Goal: Information Seeking & Learning: Learn about a topic

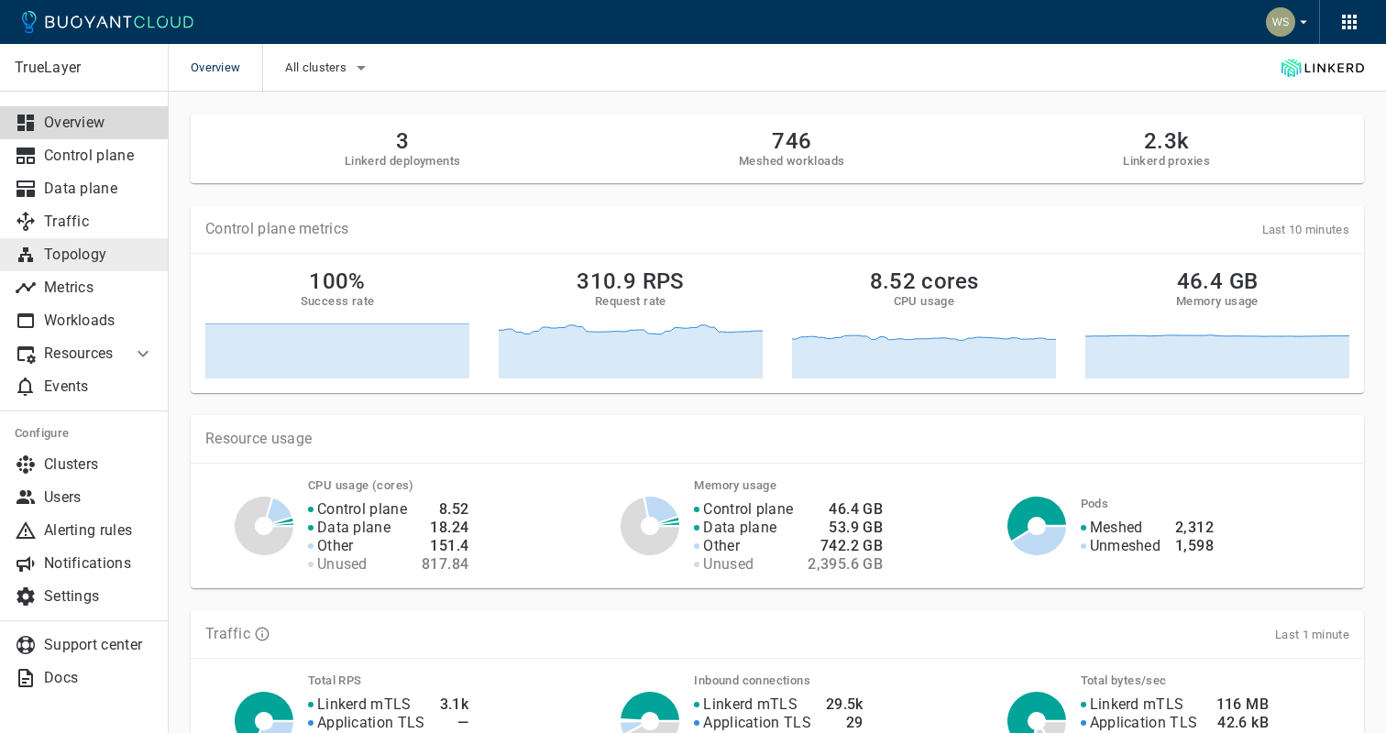
click at [101, 264] on link "Topology" at bounding box center [84, 254] width 169 height 33
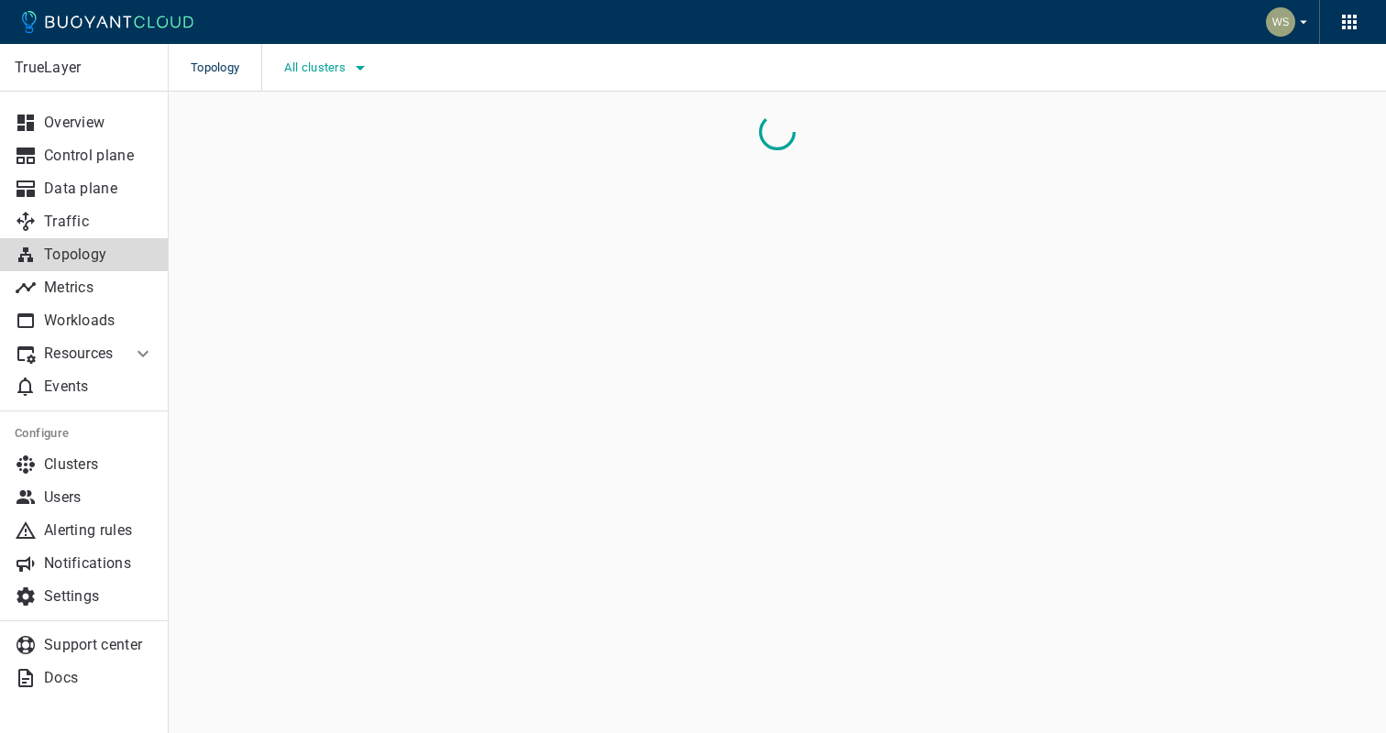
click at [357, 65] on icon "button" at bounding box center [360, 68] width 22 height 22
click at [361, 117] on span "Production-EKS" at bounding box center [382, 124] width 105 height 18
click at [322, 117] on input "Production-EKS" at bounding box center [311, 124] width 22 height 22
checkbox input "true"
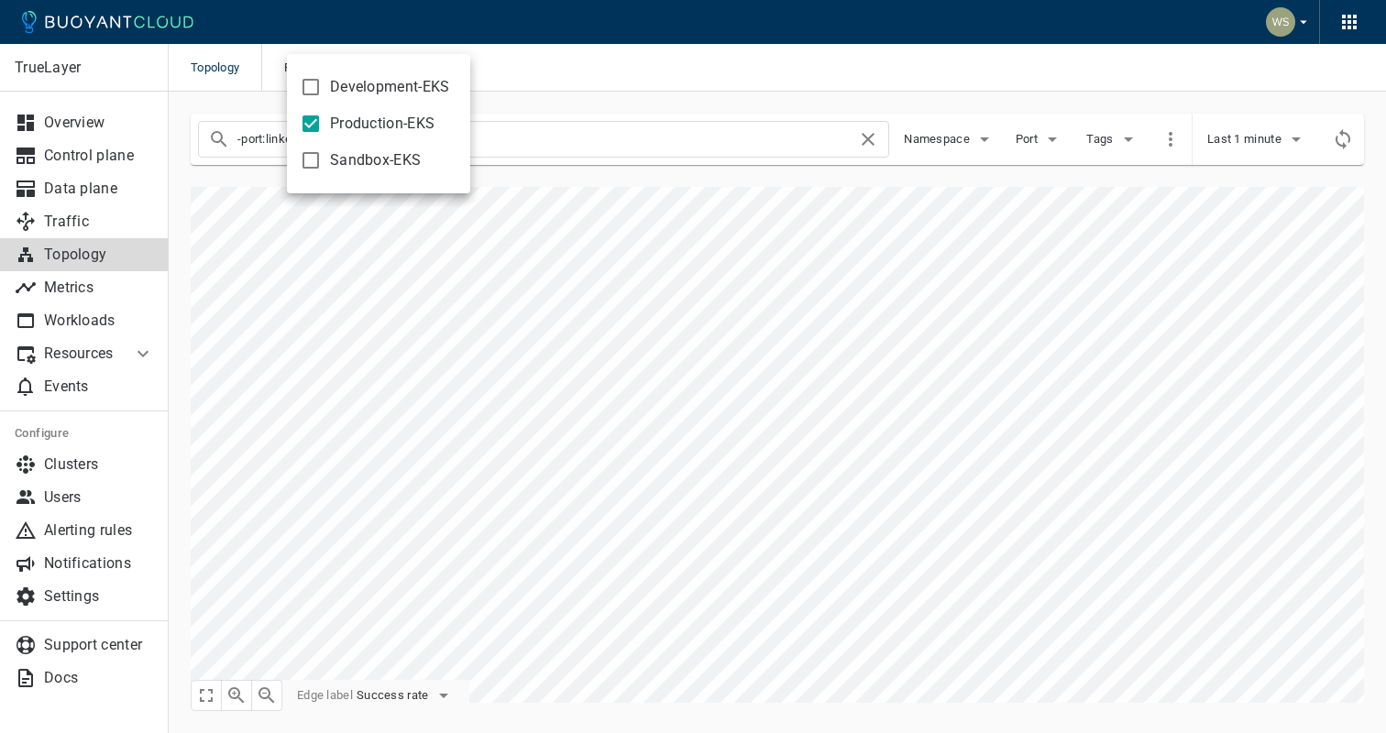
click at [1238, 144] on div at bounding box center [693, 366] width 1386 height 733
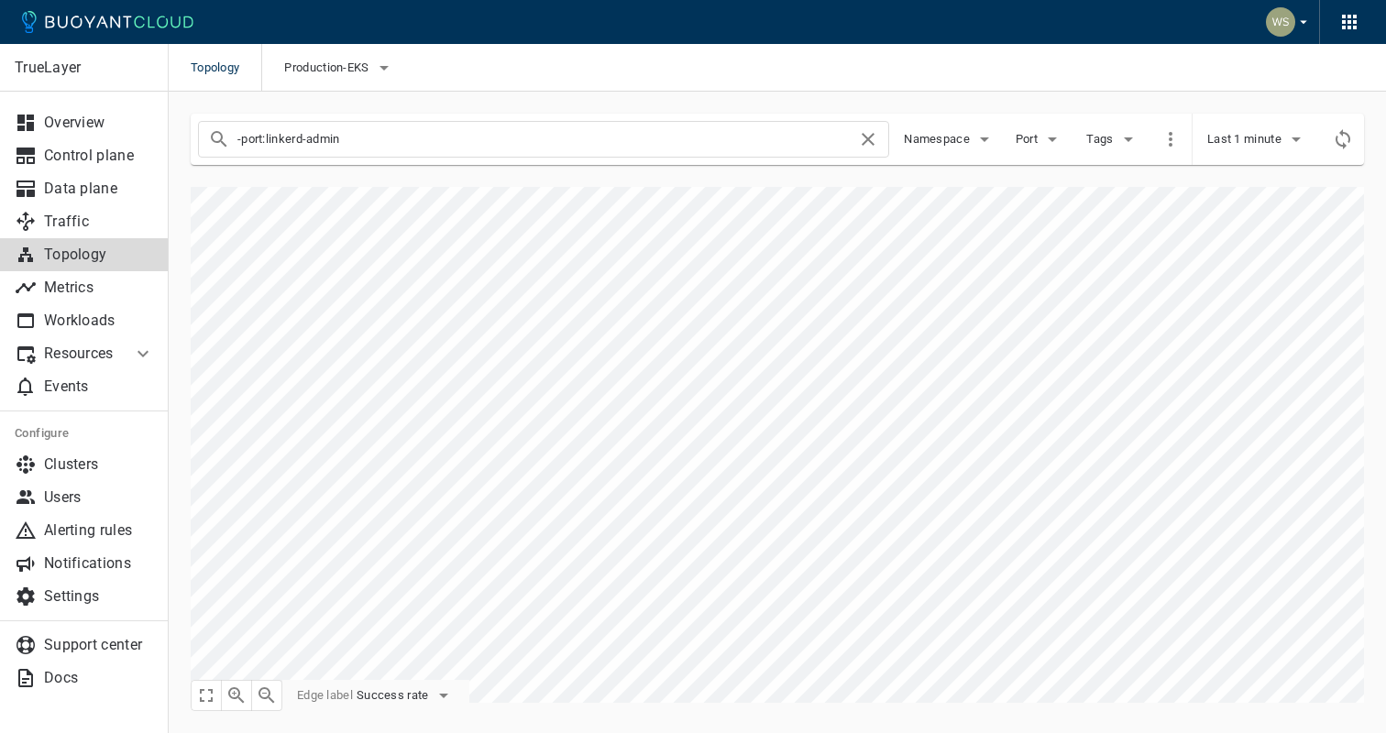
click at [1238, 144] on span "Last 1 minute" at bounding box center [1247, 139] width 78 height 15
click at [1258, 270] on li "Last 6 hours" at bounding box center [1277, 275] width 138 height 33
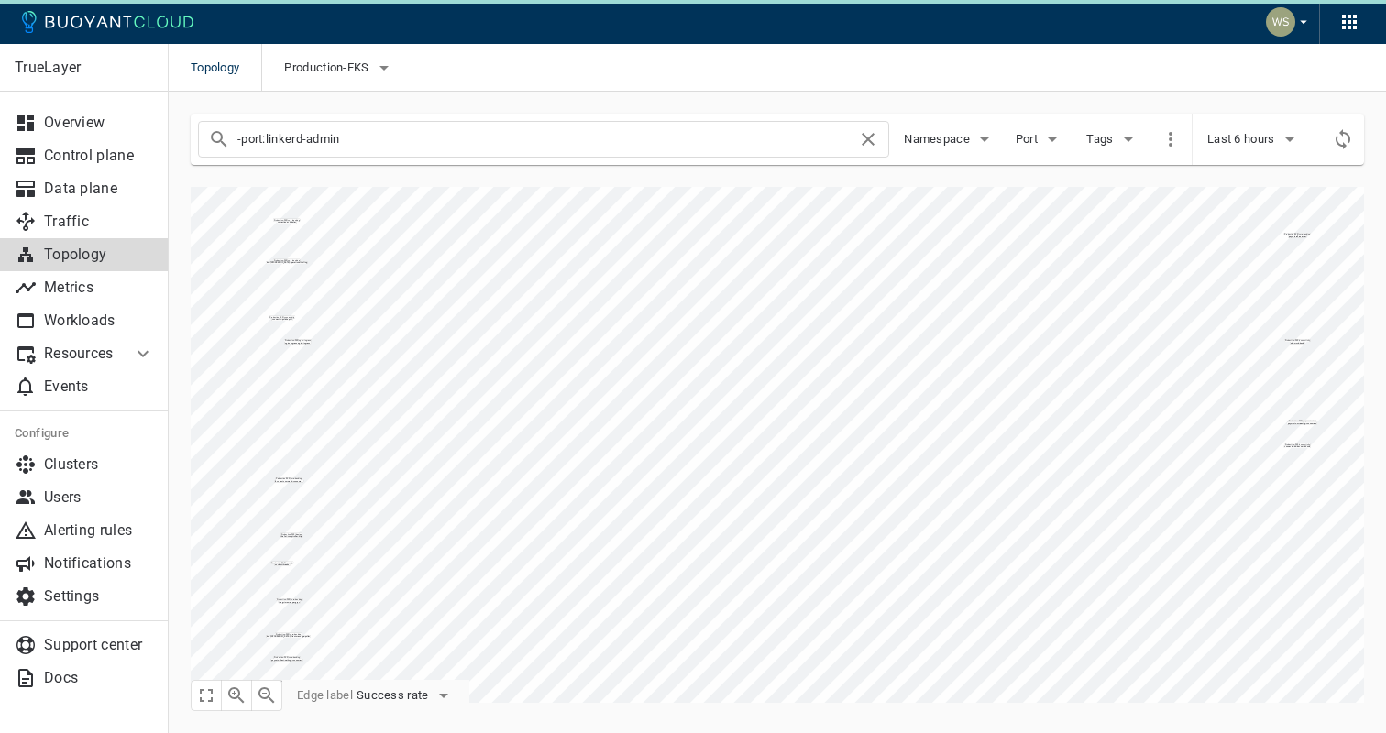
click at [270, 694] on icon "button" at bounding box center [267, 696] width 17 height 17
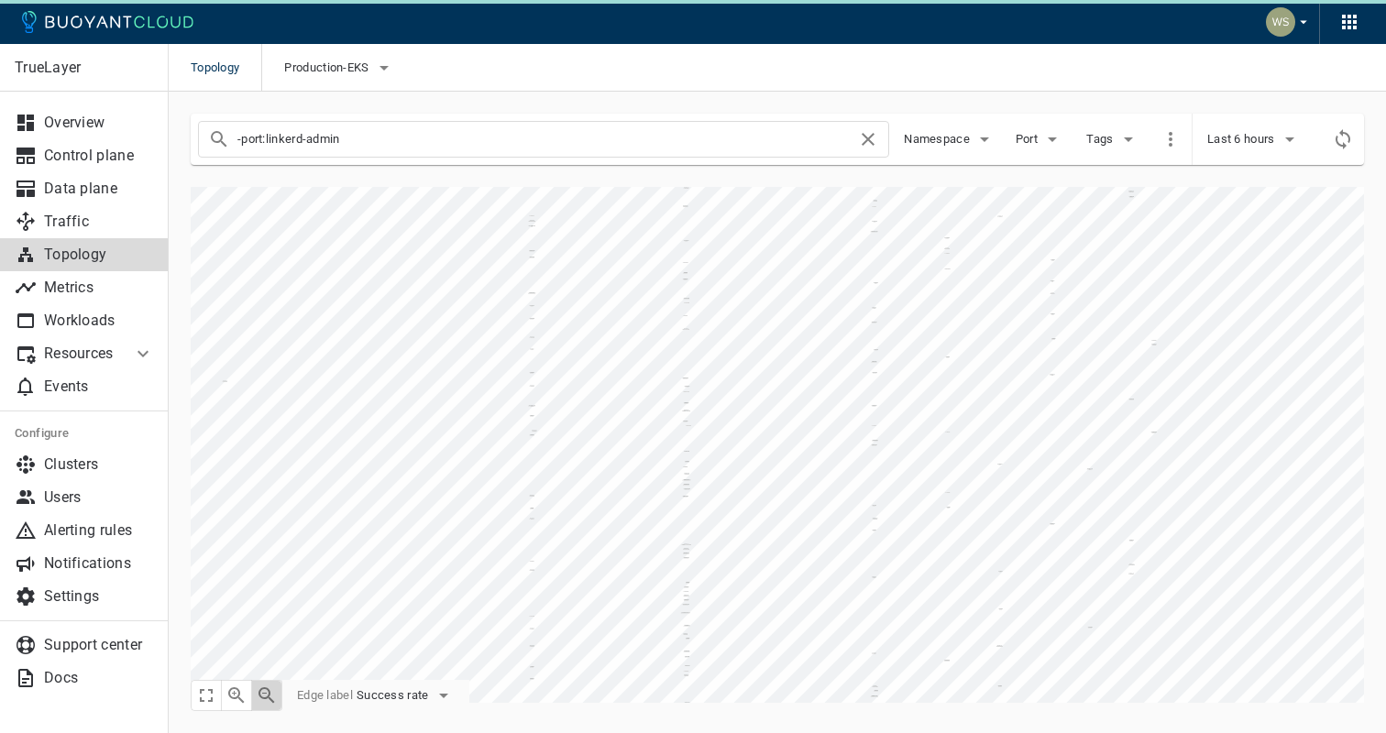
click at [270, 694] on icon "button" at bounding box center [267, 696] width 17 height 17
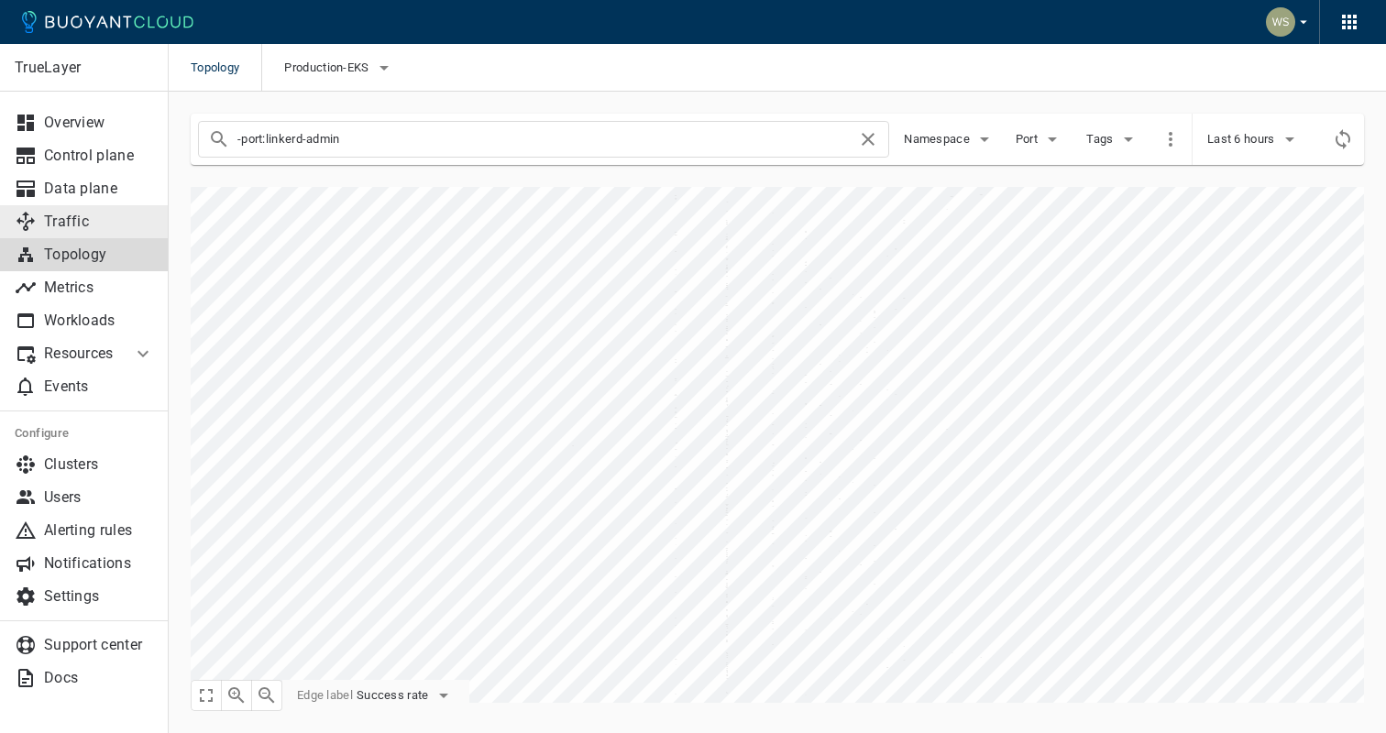
click at [90, 220] on p "Traffic" at bounding box center [99, 222] width 110 height 18
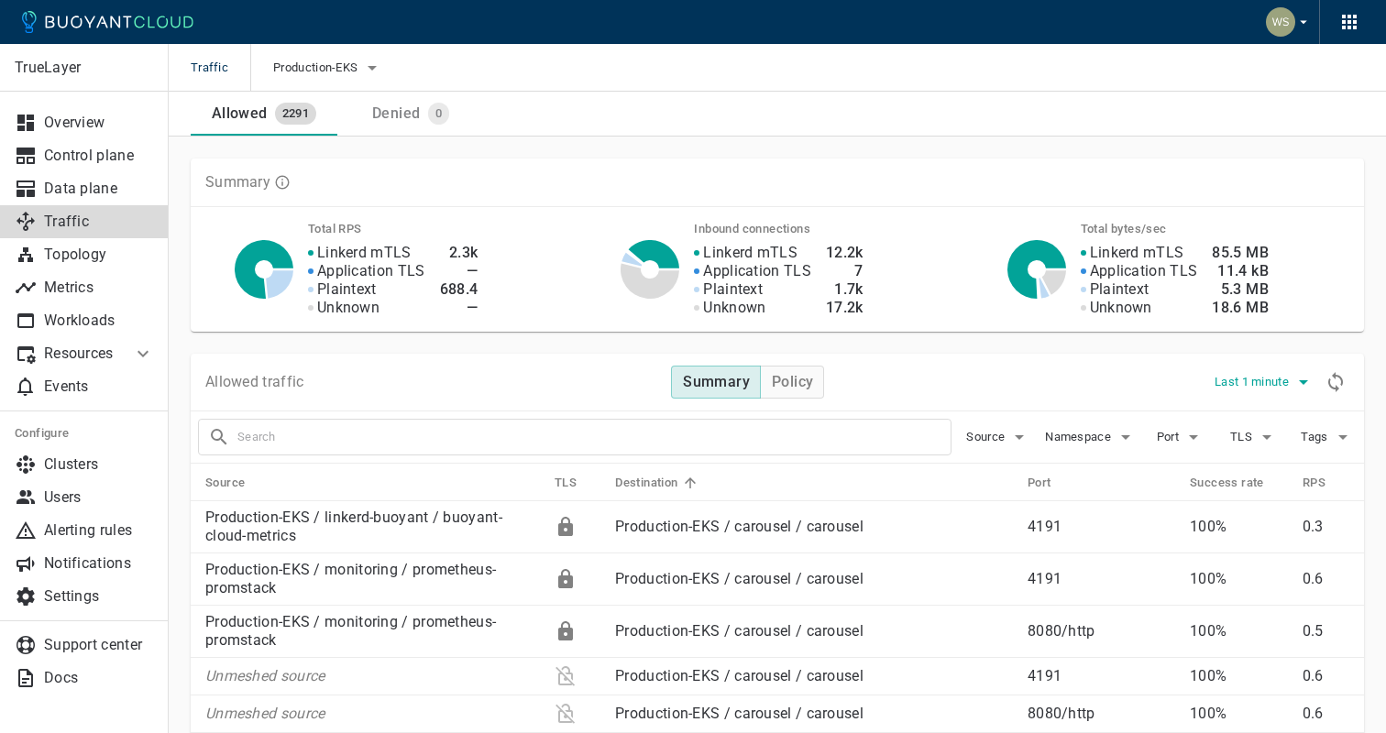
click at [1259, 380] on span "Last 1 minute" at bounding box center [1254, 382] width 78 height 15
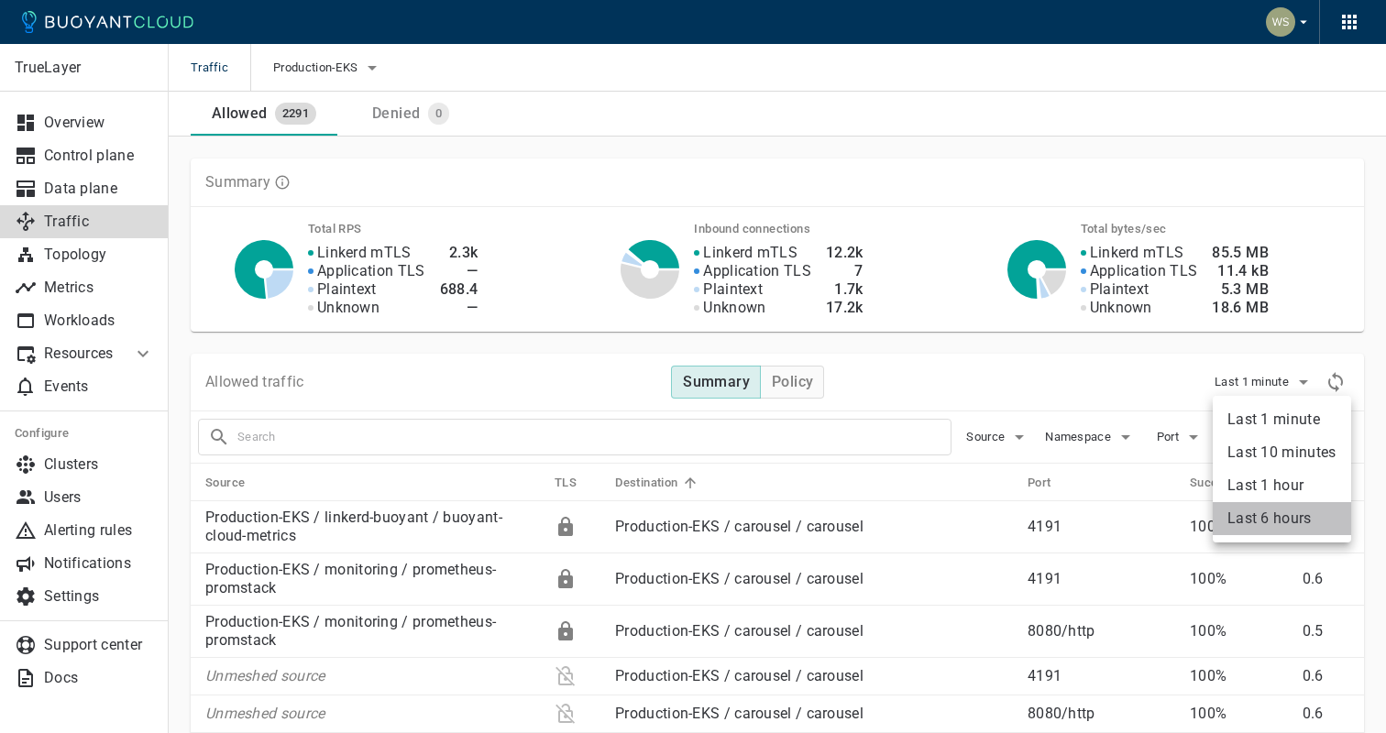
click at [1250, 518] on li "Last 6 hours" at bounding box center [1282, 518] width 138 height 33
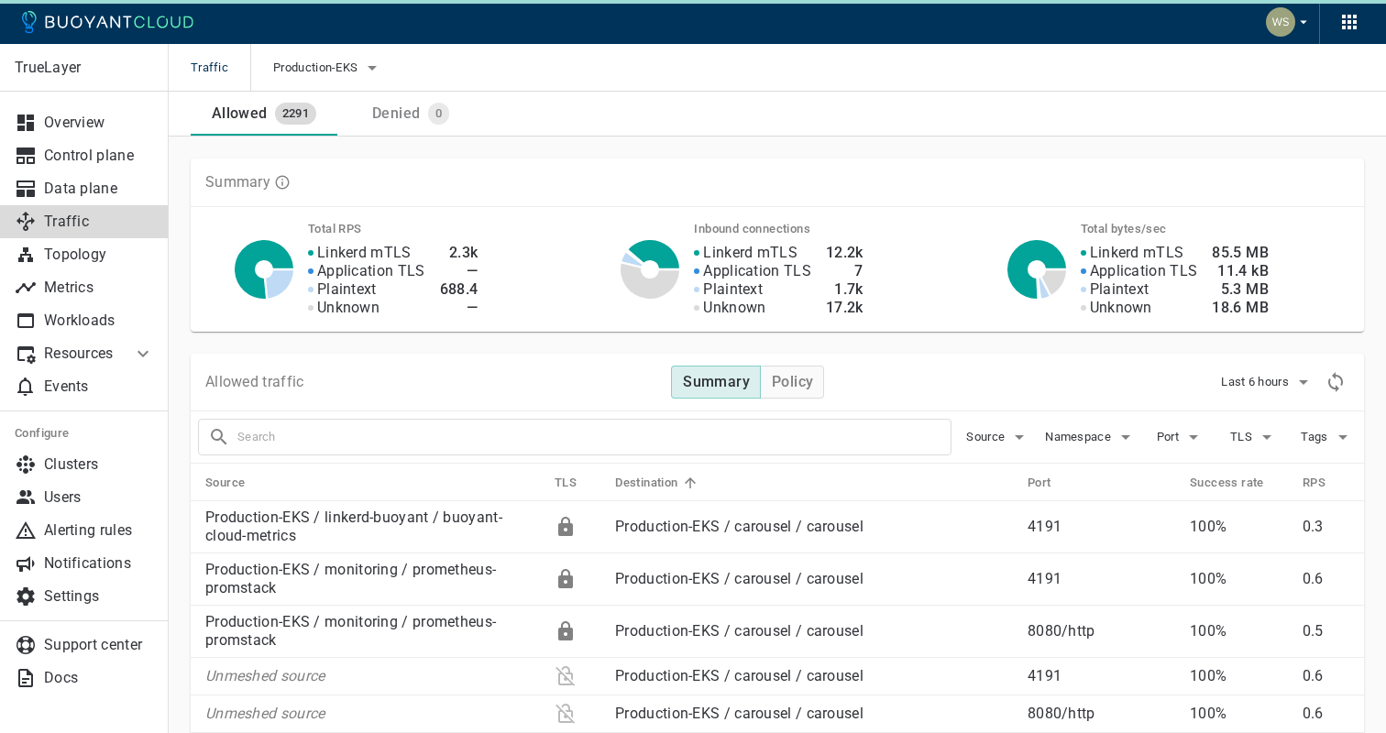
click at [815, 443] on input "text" at bounding box center [593, 438] width 713 height 26
type input "payments-analytics"
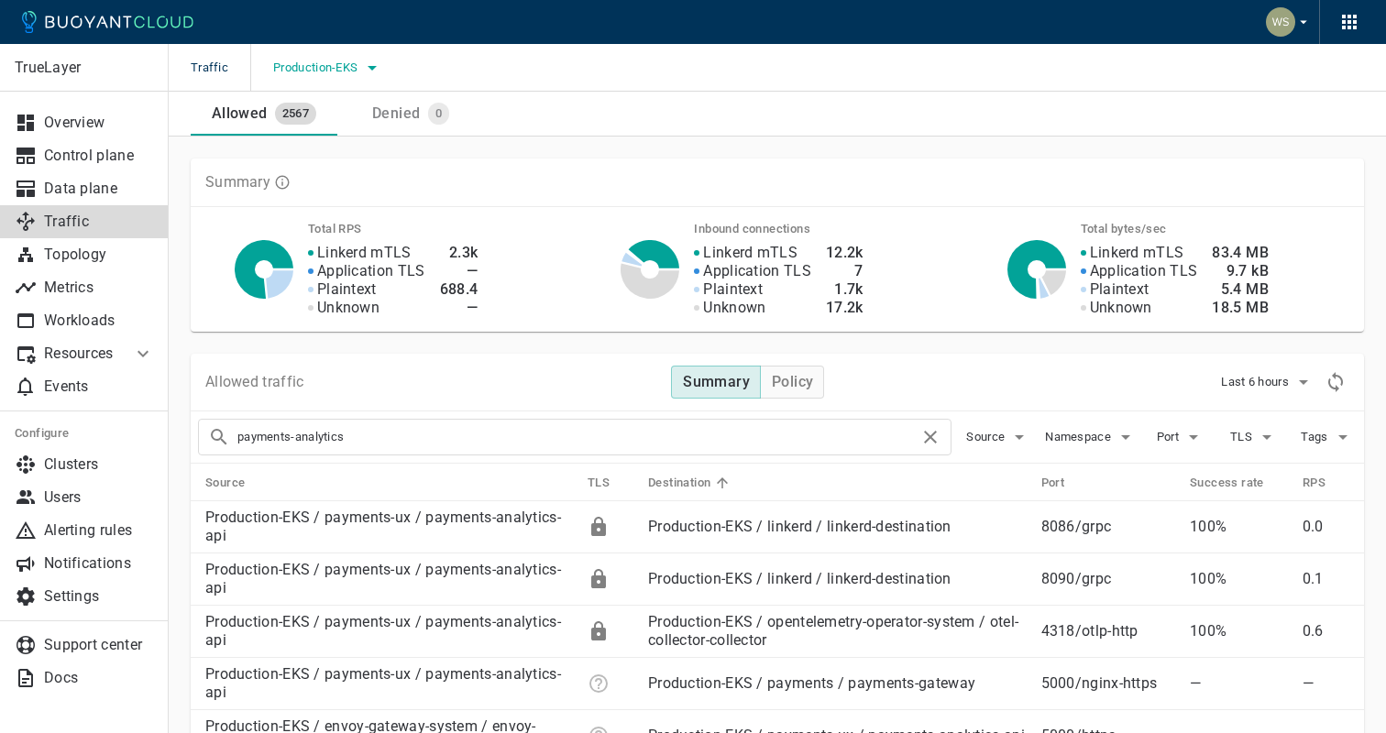
click at [326, 68] on span "Production-EKS" at bounding box center [317, 68] width 88 height 15
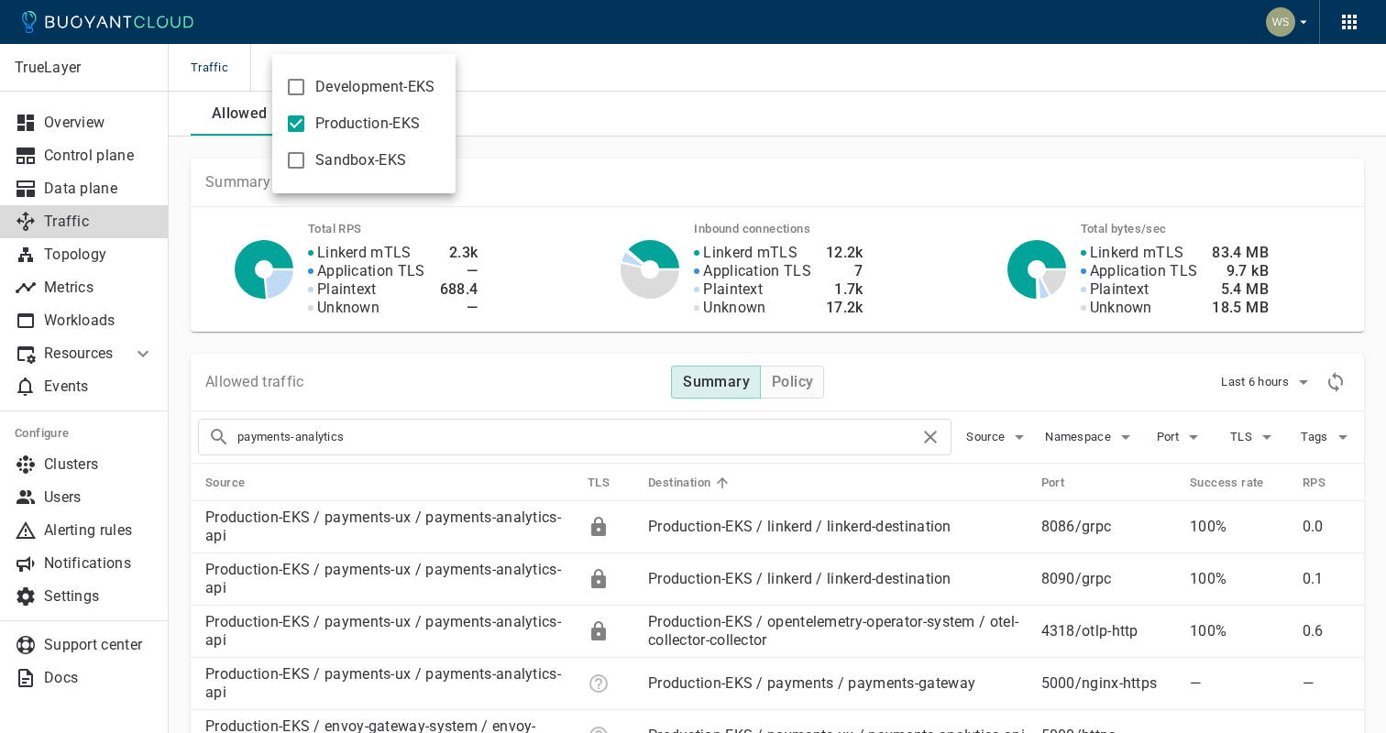
click at [291, 116] on input "Production-EKS" at bounding box center [296, 124] width 22 height 22
checkbox input "false"
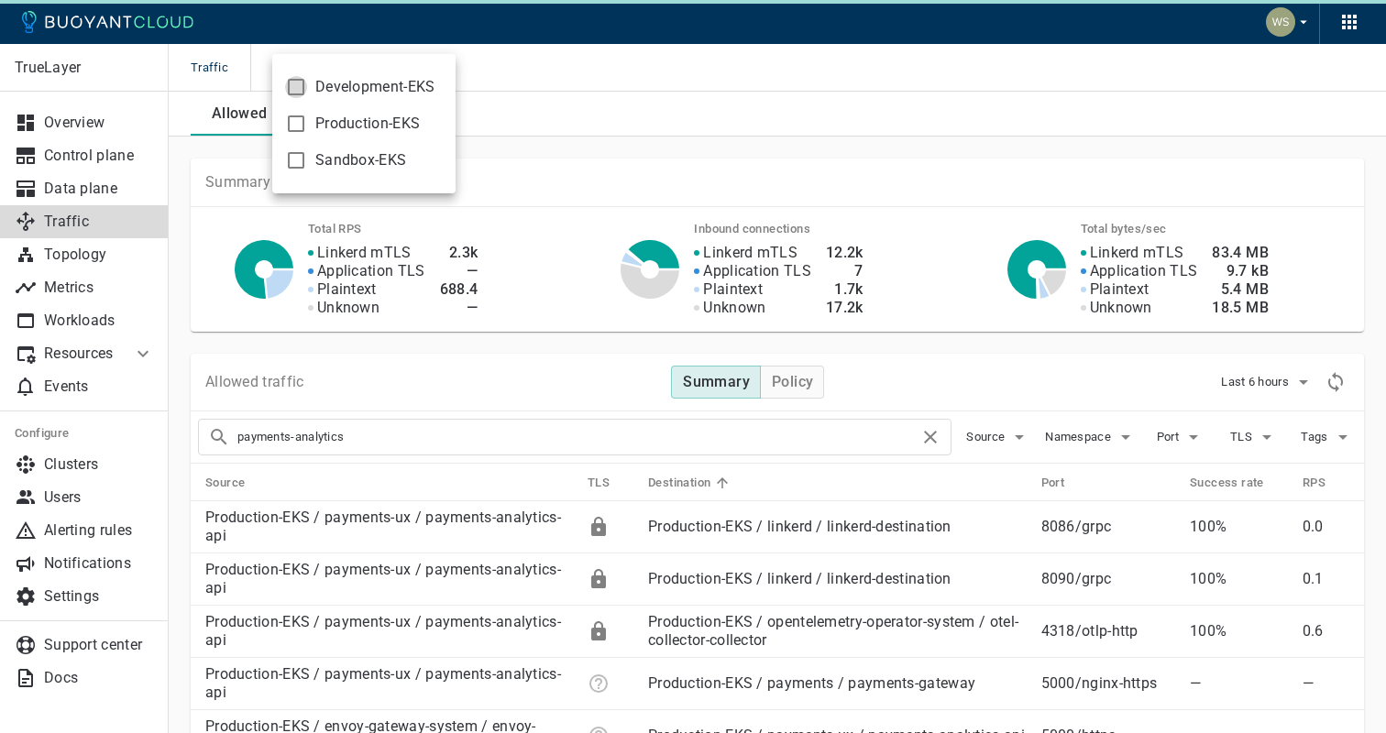
click at [294, 87] on input "Development-EKS" at bounding box center [296, 87] width 22 height 22
checkbox input "true"
click at [800, 45] on div at bounding box center [693, 366] width 1386 height 733
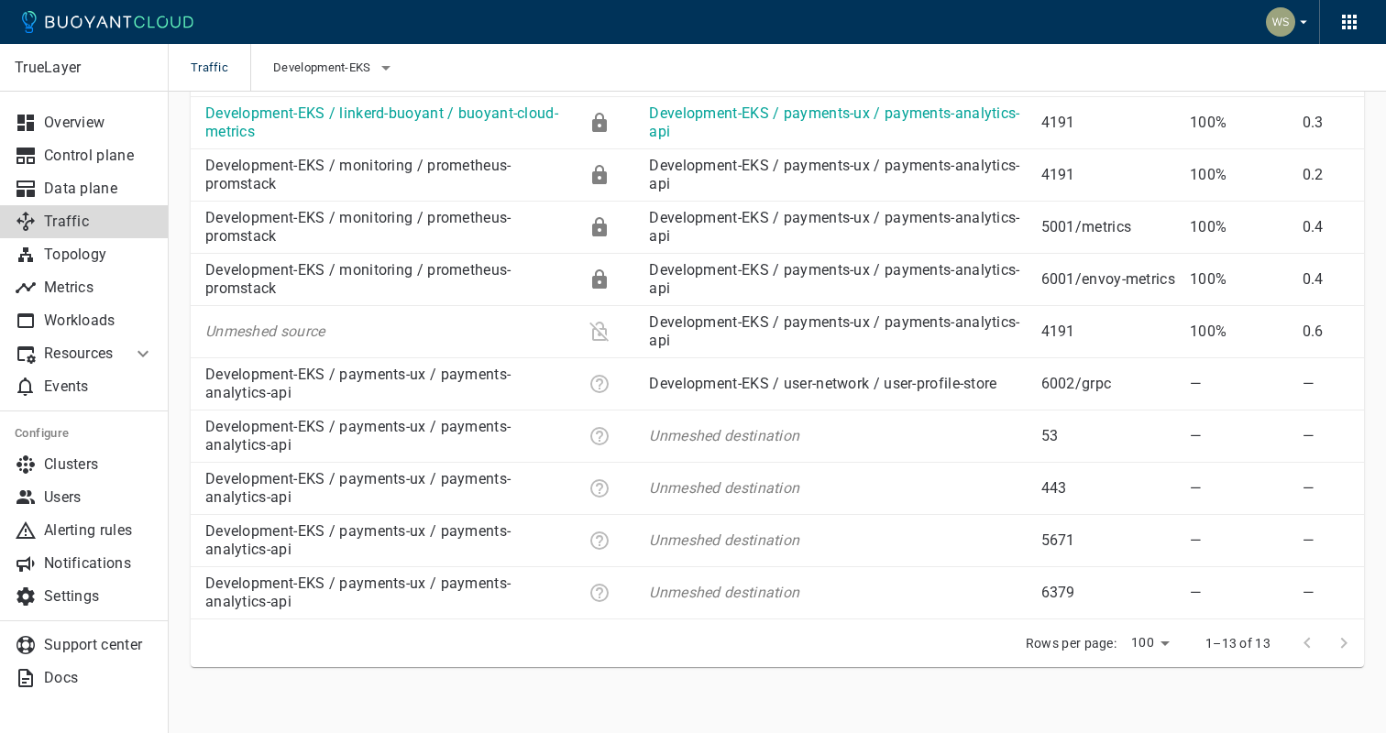
scroll to position [568, 0]
